Goal: Task Accomplishment & Management: Complete application form

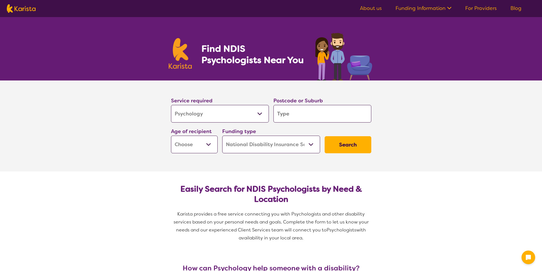
select select "Psychology"
select select "NDIS"
select select "Psychology"
select select "NDIS"
select select "Behaviour support"
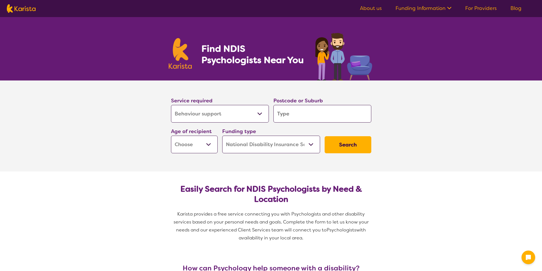
click at [171, 105] on select "Allied Health Assistant Assessment ([MEDICAL_DATA] or [MEDICAL_DATA]) Behaviour…" at bounding box center [220, 114] width 98 height 18
select select "Behaviour support"
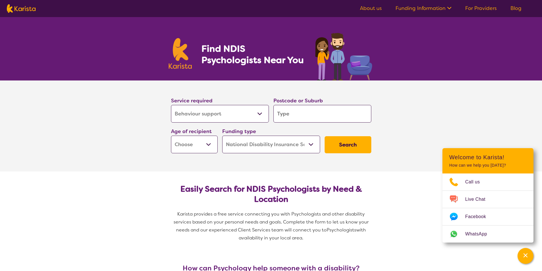
click at [309, 122] on input "search" at bounding box center [322, 114] width 98 height 18
type input "2"
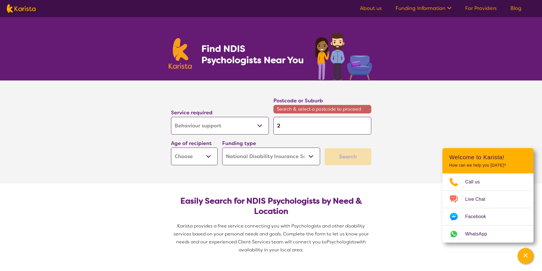
type input "21"
type input "216"
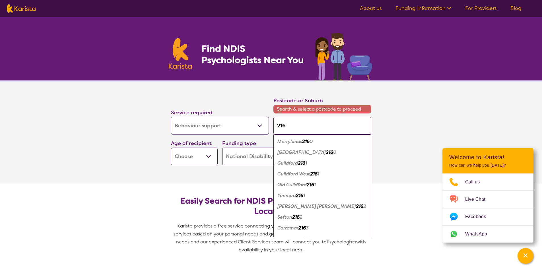
type input "2164"
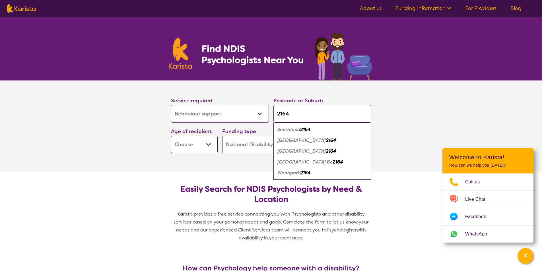
type input "2164"
click at [297, 127] on em "Smithfield" at bounding box center [288, 130] width 23 height 6
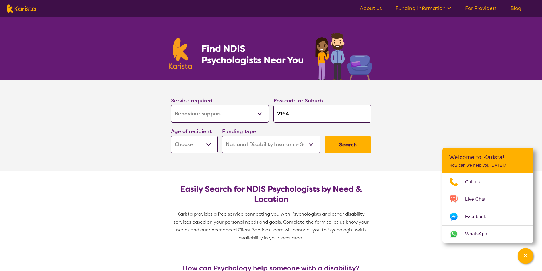
click at [210, 144] on select "Early Childhood - 0 to 9 Child - 10 to 11 Adolescent - 12 to 17 Adult - 18 to 6…" at bounding box center [194, 145] width 47 height 18
select select "AD"
click at [171, 136] on select "Early Childhood - 0 to 9 Child - 10 to 11 Adolescent - 12 to 17 Adult - 18 to 6…" at bounding box center [194, 145] width 47 height 18
select select "AD"
click at [313, 144] on select "Home Care Package (HCP) National Disability Insurance Scheme (NDIS) I don't know" at bounding box center [271, 145] width 98 height 18
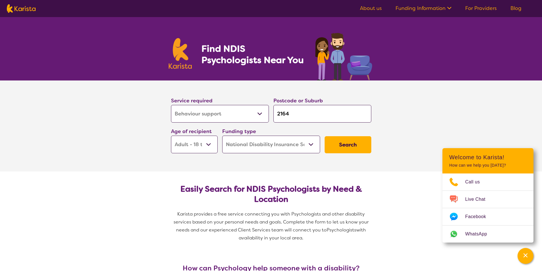
click at [222, 136] on select "Home Care Package (HCP) National Disability Insurance Scheme (NDIS) I don't know" at bounding box center [271, 145] width 98 height 18
click at [357, 144] on button "Search" at bounding box center [348, 144] width 47 height 17
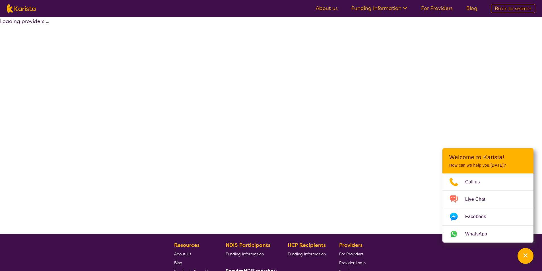
select select "by_score"
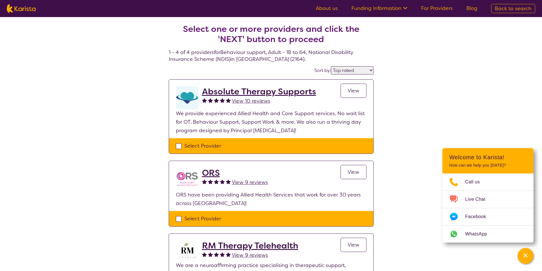
click at [248, 102] on span "View 10 reviews" at bounding box center [251, 101] width 38 height 7
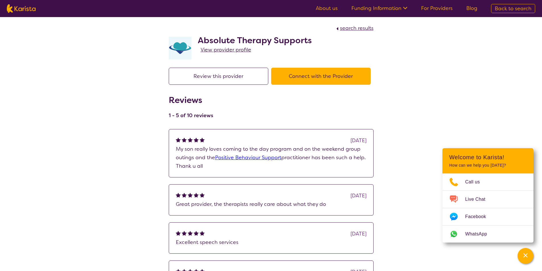
select select "by_score"
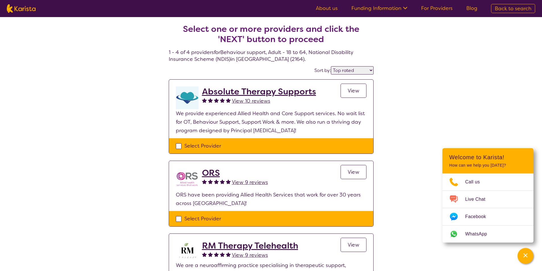
click at [251, 183] on span "View 9 reviews" at bounding box center [250, 182] width 36 height 7
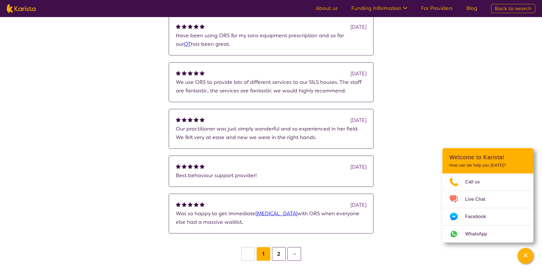
scroll to position [114, 0]
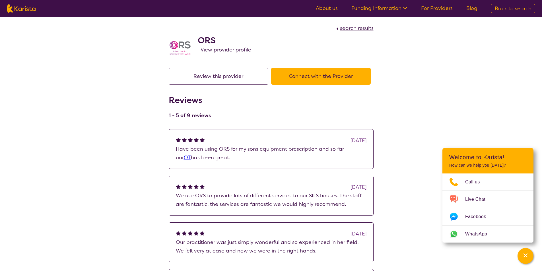
select select "by_score"
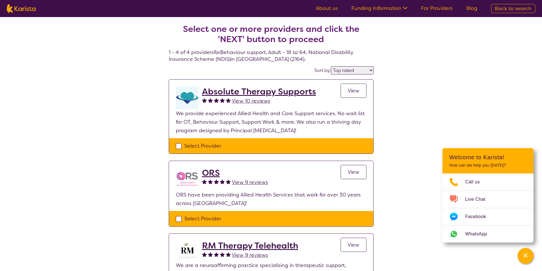
click at [355, 89] on span "View" at bounding box center [354, 90] width 12 height 7
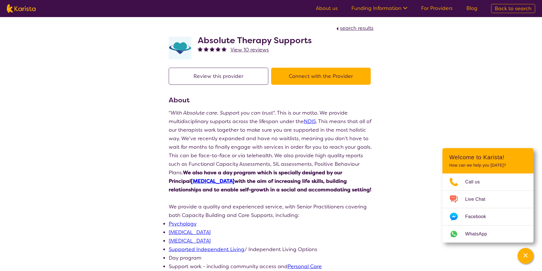
click at [242, 74] on button "Review this provider" at bounding box center [219, 76] width 100 height 17
click at [304, 78] on button "Connect with the Provider" at bounding box center [321, 76] width 100 height 17
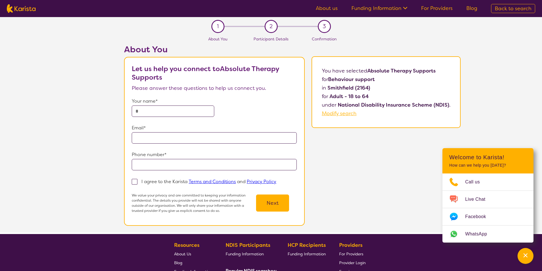
click at [164, 112] on input "text" at bounding box center [173, 111] width 83 height 11
type input "**********"
click at [177, 135] on input "email" at bounding box center [214, 137] width 165 height 11
type input "**********"
click at [180, 165] on input "tel" at bounding box center [214, 164] width 165 height 11
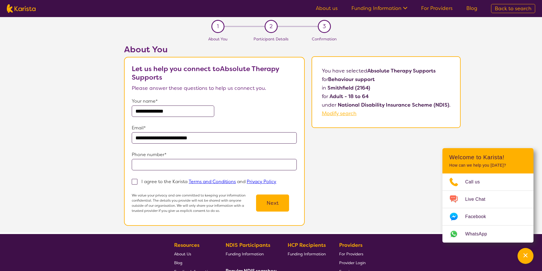
type input "**********"
click at [135, 181] on span at bounding box center [135, 182] width 6 height 6
click at [276, 181] on input "I agree to the Karista Terms and Conditions and Privacy Policy" at bounding box center [278, 182] width 4 height 4
checkbox input "true"
click at [272, 205] on button "Next" at bounding box center [272, 203] width 33 height 17
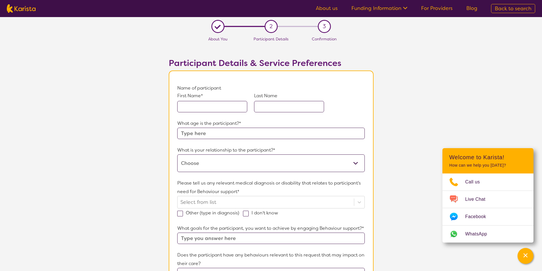
click at [205, 102] on input "text" at bounding box center [212, 106] width 70 height 11
type input "Lachlan"
click at [294, 106] on input "text" at bounding box center [289, 106] width 70 height 11
type input "[PERSON_NAME]"
click at [298, 133] on input "text" at bounding box center [270, 133] width 187 height 11
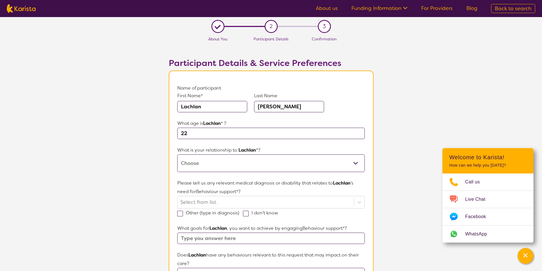
type input "22"
click at [259, 161] on select "This request is for myself I am their parent I am their child I am their spouse…" at bounding box center [270, 164] width 187 height 18
select select "I am their parent"
click at [177, 155] on select "This request is for myself I am their parent I am their child I am their spouse…" at bounding box center [270, 164] width 187 height 18
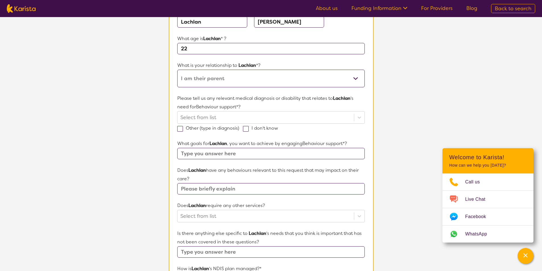
scroll to position [85, 0]
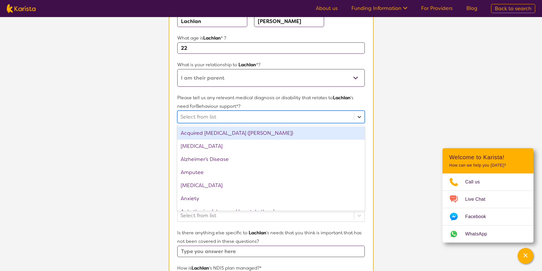
click at [362, 117] on icon at bounding box center [360, 117] width 6 height 6
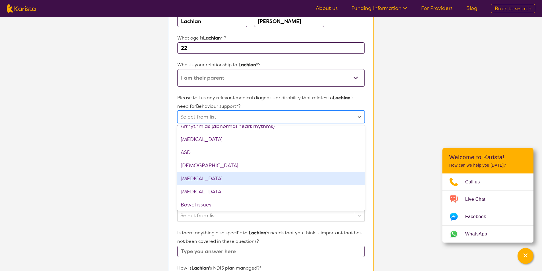
click at [221, 180] on div "[MEDICAL_DATA]" at bounding box center [270, 178] width 187 height 13
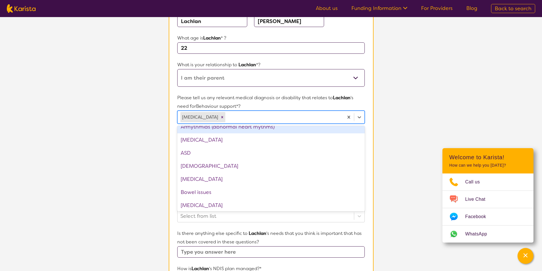
click at [409, 102] on section "L About You 2 Participant Details 3 Confirmation Participant Details & Service …" at bounding box center [271, 183] width 542 height 502
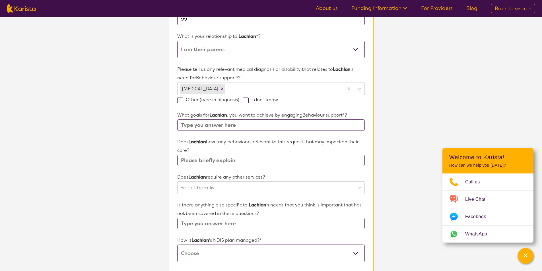
scroll to position [142, 0]
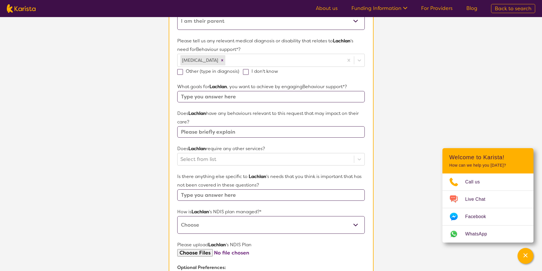
click at [295, 99] on input "text" at bounding box center [270, 96] width 187 height 11
click at [248, 95] on input "To be able to self regulate with out getting angry and frustrated" at bounding box center [270, 96] width 187 height 11
click at [262, 97] on input "To be able to self regulate with out getting angry and frustrated" at bounding box center [270, 96] width 187 height 11
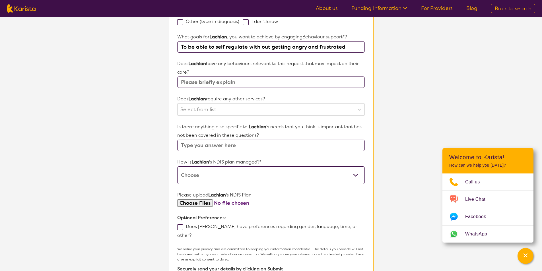
scroll to position [171, 0]
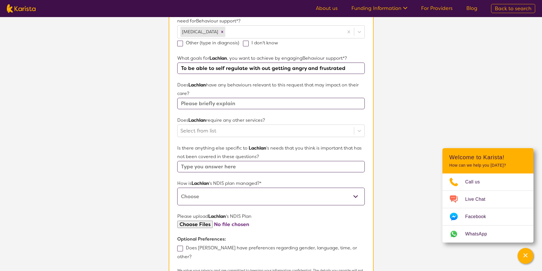
type input "To be able to self regulate with out getting angry and frustrated"
click at [250, 103] on input "text" at bounding box center [270, 103] width 187 height 11
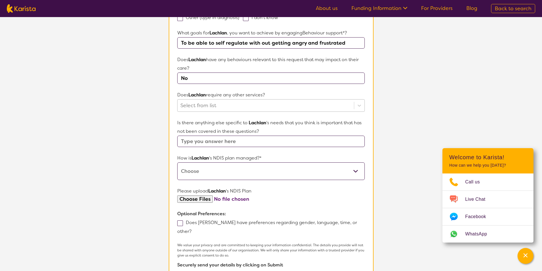
scroll to position [199, 0]
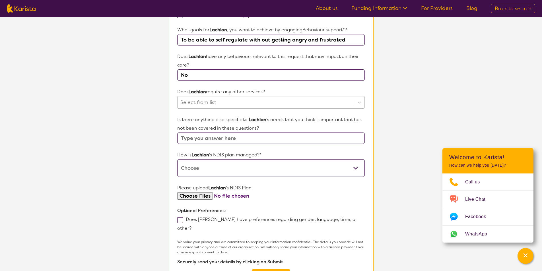
type input "No"
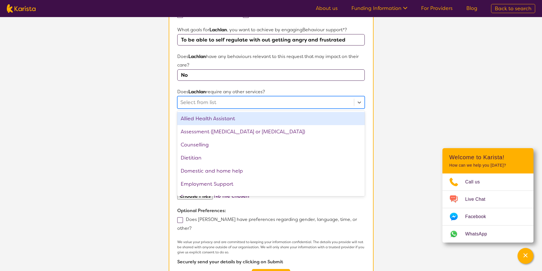
click at [252, 98] on div at bounding box center [265, 103] width 170 height 10
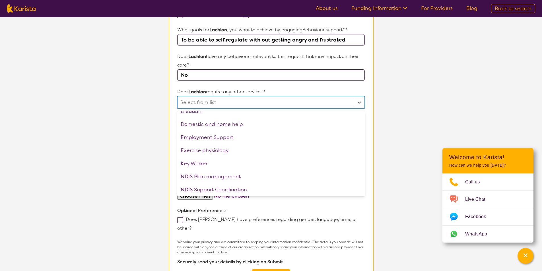
scroll to position [57, 0]
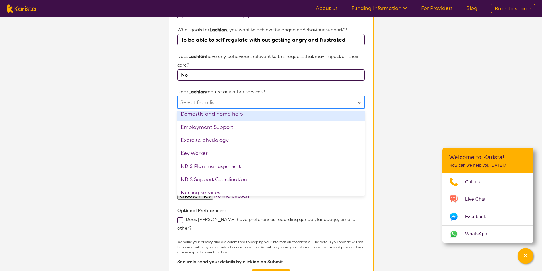
click at [279, 100] on div at bounding box center [265, 103] width 170 height 10
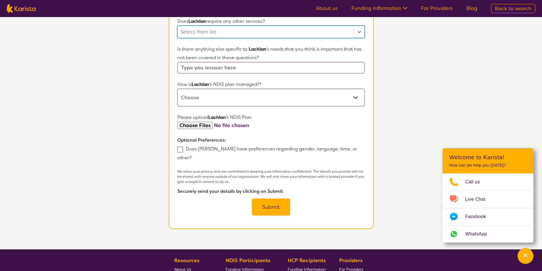
scroll to position [256, 0]
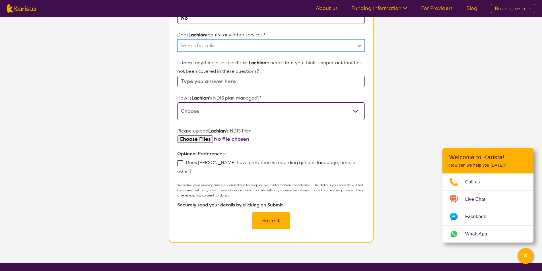
click at [359, 112] on select "Self-managed NDIS plan Managed by a registered plan management provider (not th…" at bounding box center [270, 111] width 187 height 18
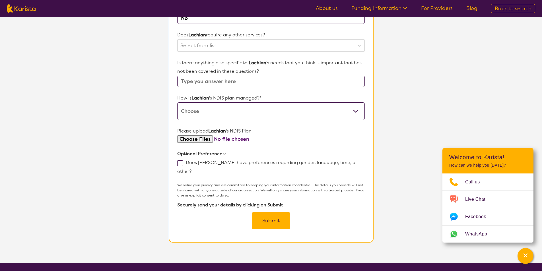
select select "Self Managed"
click at [177, 102] on select "Self-managed NDIS plan Managed by a registered plan management provider (not th…" at bounding box center [270, 111] width 187 height 18
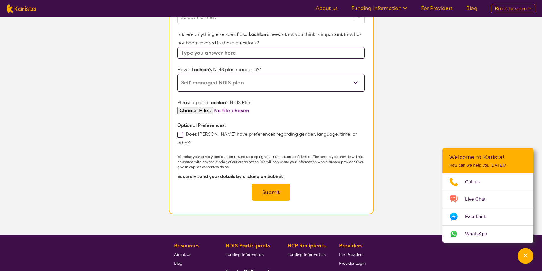
click at [199, 110] on input "file" at bounding box center [270, 111] width 187 height 8
type input "C:\fakepath\NDIS Plan [DATE]-[DATE].pdf"
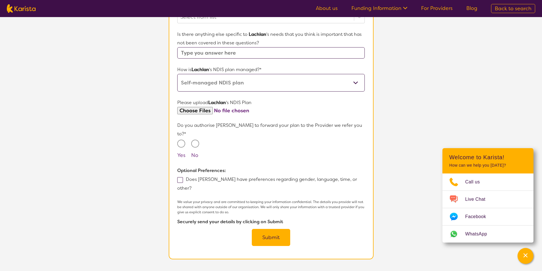
click at [181, 140] on input "Yes" at bounding box center [181, 144] width 8 height 8
radio input "true"
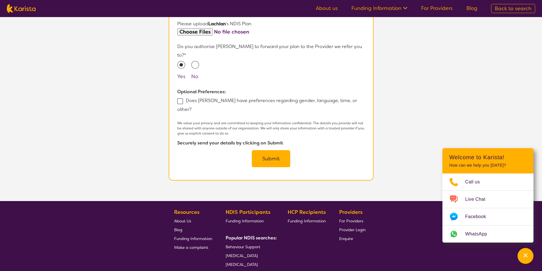
scroll to position [370, 0]
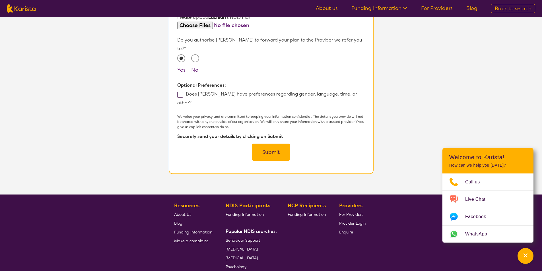
click at [180, 92] on span at bounding box center [180, 95] width 6 height 6
click at [192, 101] on input "Does [PERSON_NAME] have preferences regarding gender, language, time, or other?" at bounding box center [194, 103] width 4 height 4
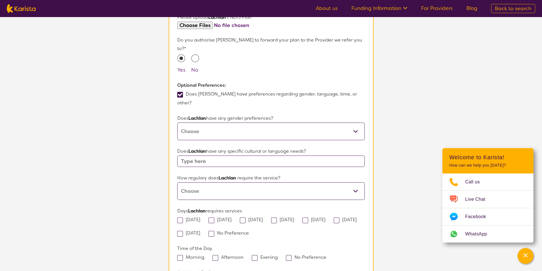
click at [180, 92] on span at bounding box center [180, 95] width 6 height 6
click at [192, 101] on input "Does [PERSON_NAME] have preferences regarding gender, language, time, or other?" at bounding box center [194, 103] width 4 height 4
checkbox input "false"
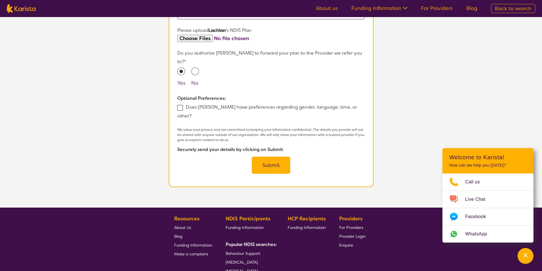
scroll to position [356, 0]
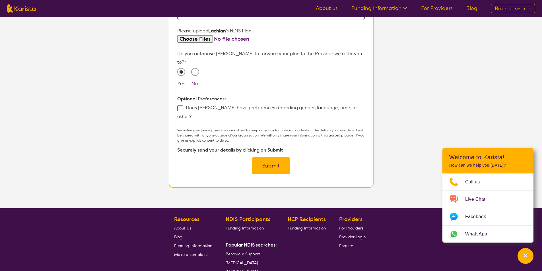
click at [270, 157] on button "Submit" at bounding box center [271, 165] width 38 height 17
